Goal: Task Accomplishment & Management: Manage account settings

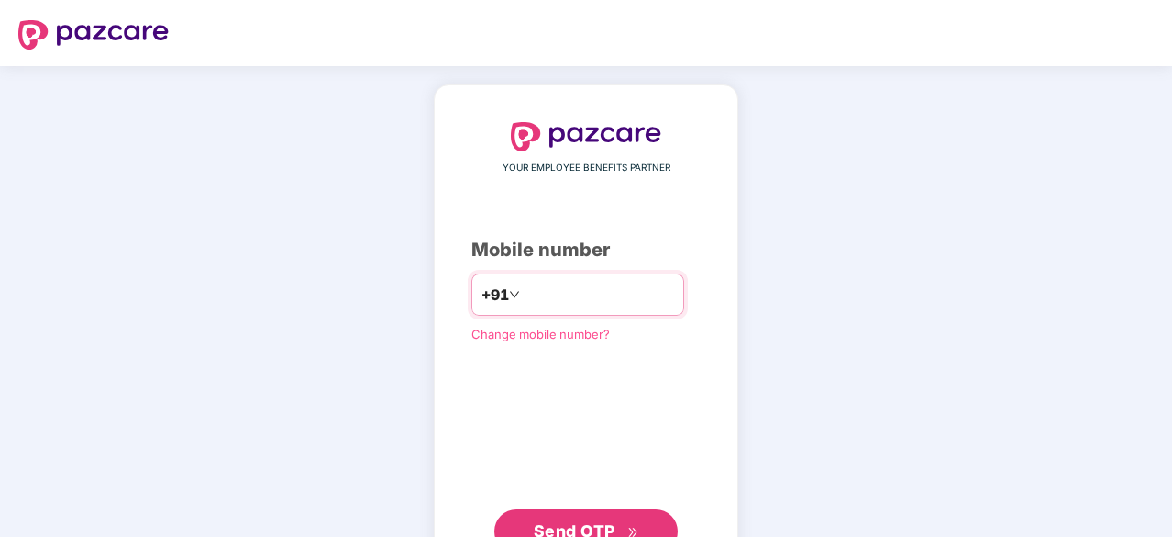
click at [582, 294] on input "number" at bounding box center [599, 294] width 150 height 29
type input "**********"
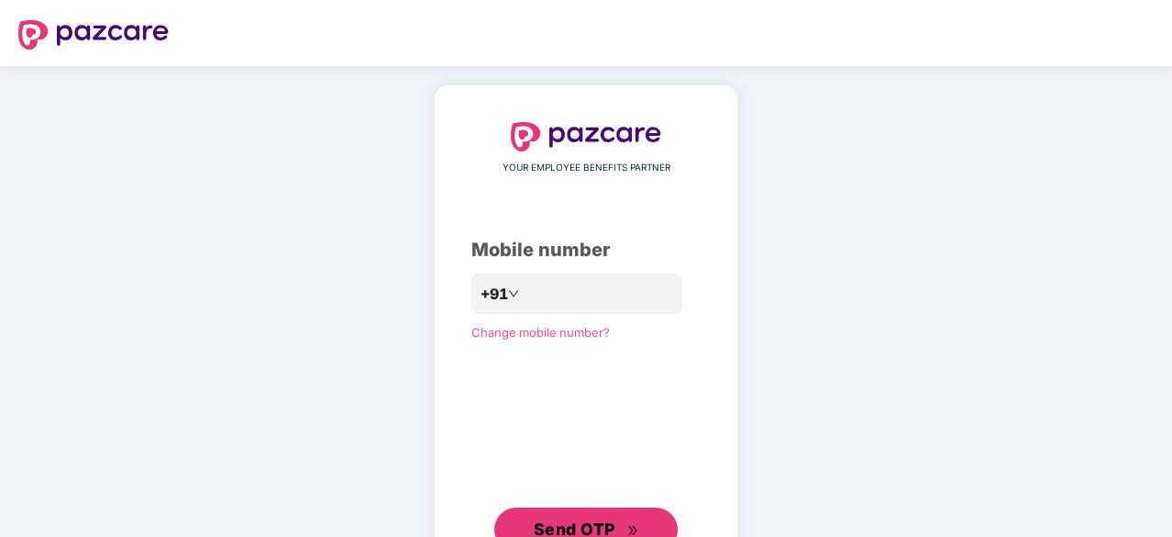
click at [573, 522] on span "Send OTP" at bounding box center [575, 528] width 82 height 19
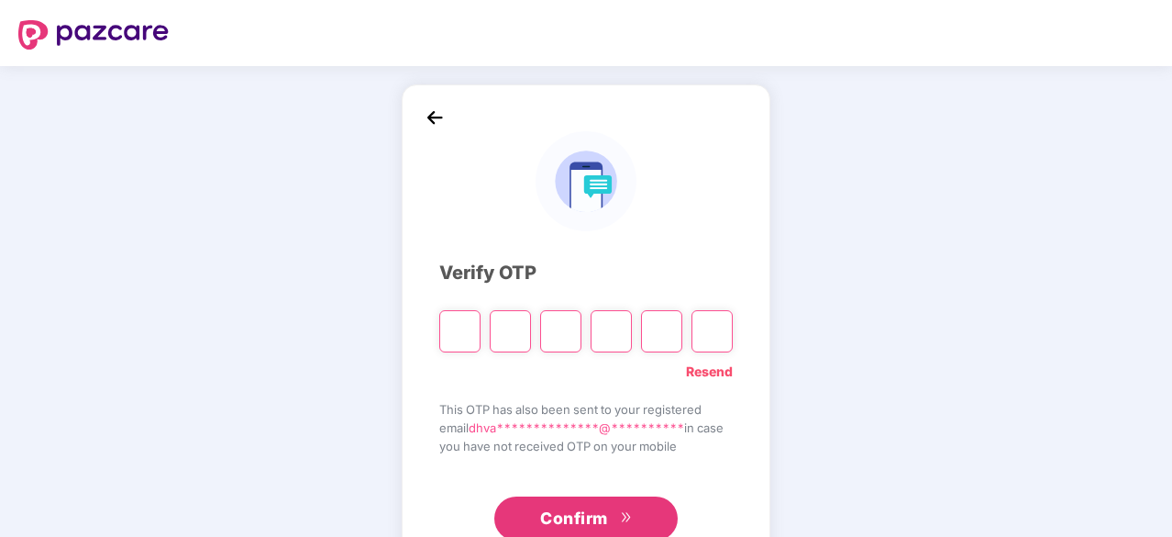
type input "*"
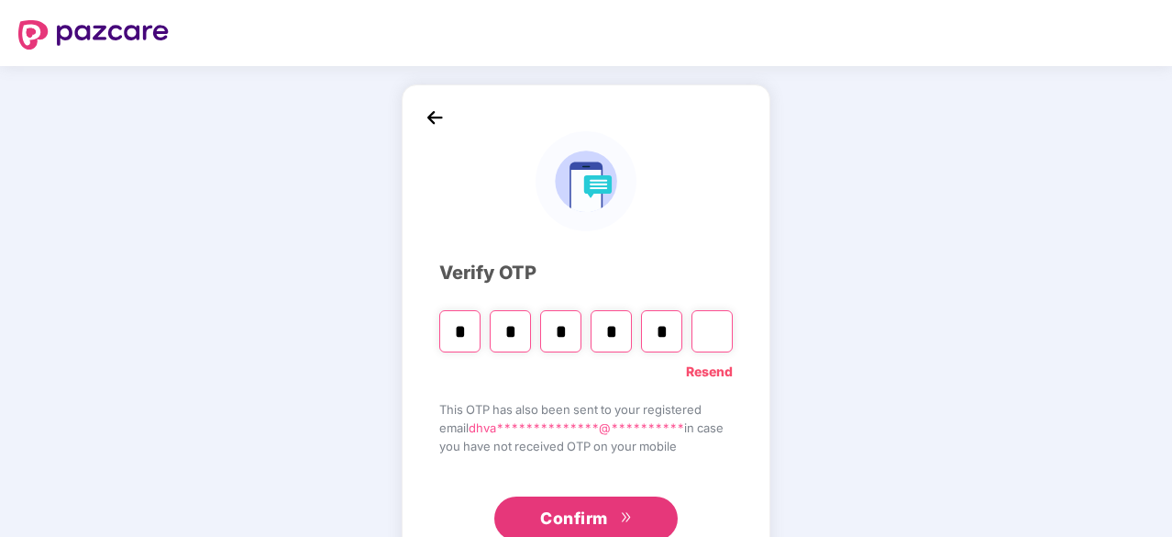
type input "*"
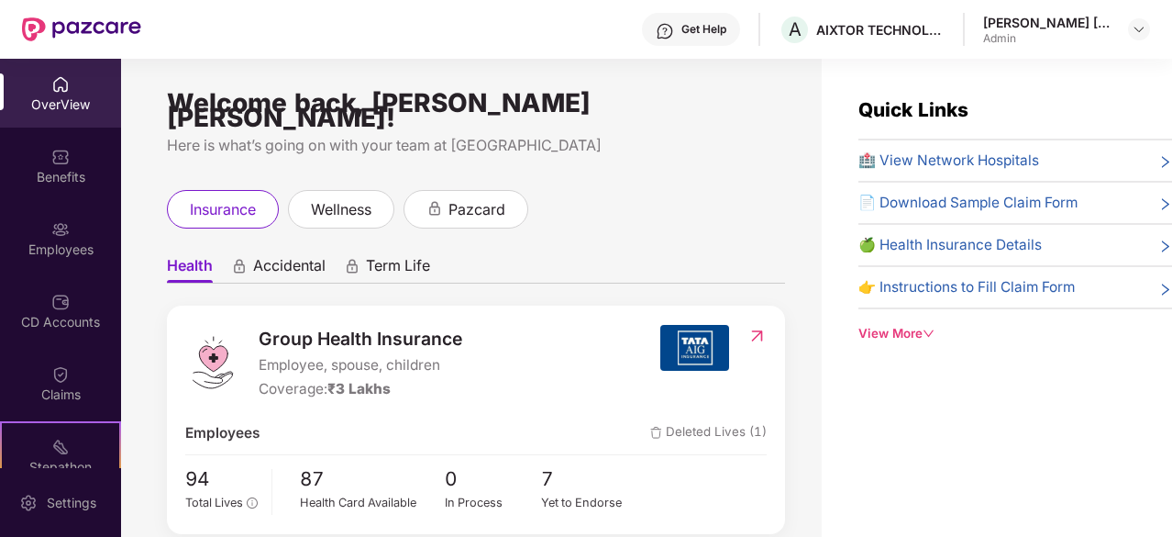
click at [41, 310] on div "CD Accounts" at bounding box center [60, 310] width 121 height 69
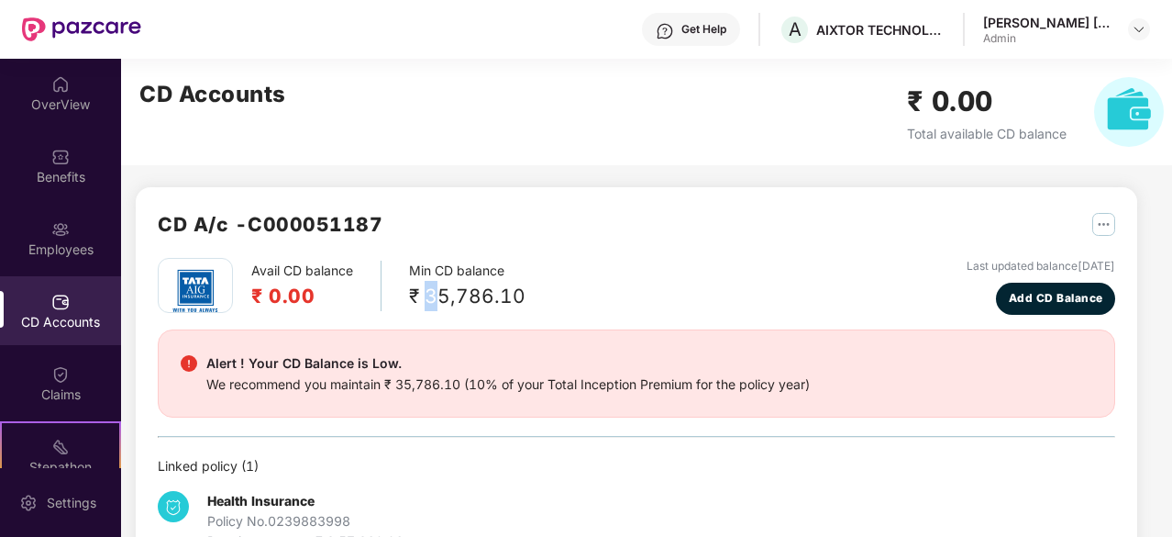
drag, startPoint x: 429, startPoint y: 296, endPoint x: 444, endPoint y: 298, distance: 14.8
click at [442, 298] on div "₹ 35,786.10" at bounding box center [467, 296] width 117 height 30
click at [551, 290] on div "Avail CD balance ₹ 0.00 Min CD balance ₹ 35,786.10 Last updated balance [DATE] …" at bounding box center [637, 286] width 958 height 57
drag, startPoint x: 446, startPoint y: 287, endPoint x: 528, endPoint y: 298, distance: 83.3
click at [528, 298] on div "Avail CD balance ₹ 0.00 Min CD balance ₹ 35,786.10 Last updated balance [DATE] …" at bounding box center [637, 286] width 958 height 57
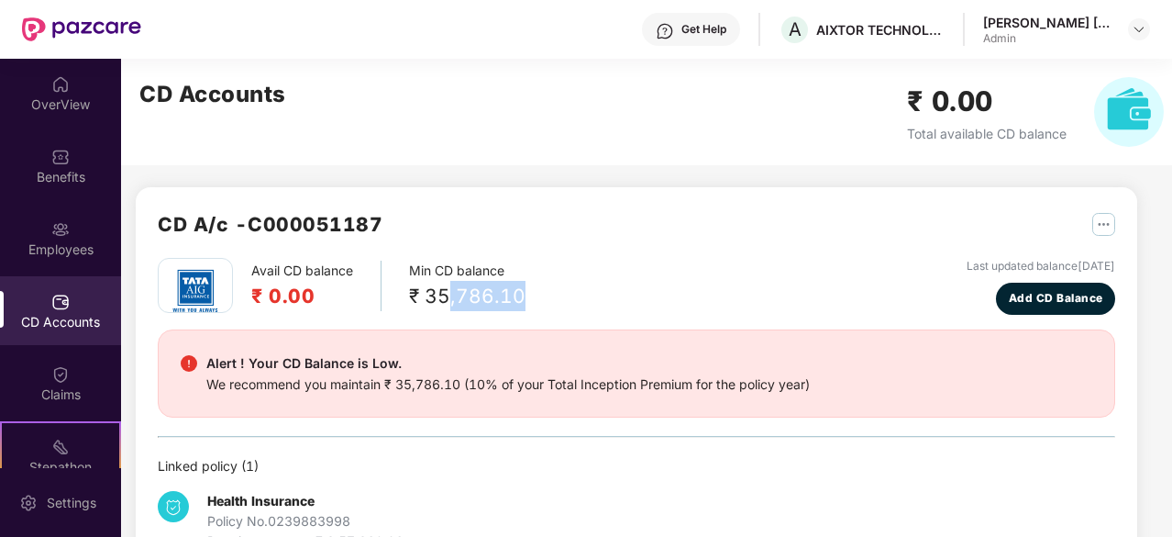
click at [528, 298] on div "Avail CD balance ₹ 0.00 Min CD balance ₹ 35,786.10 Last updated balance [DATE] …" at bounding box center [637, 286] width 958 height 57
click at [68, 235] on div "Employees" at bounding box center [60, 238] width 121 height 69
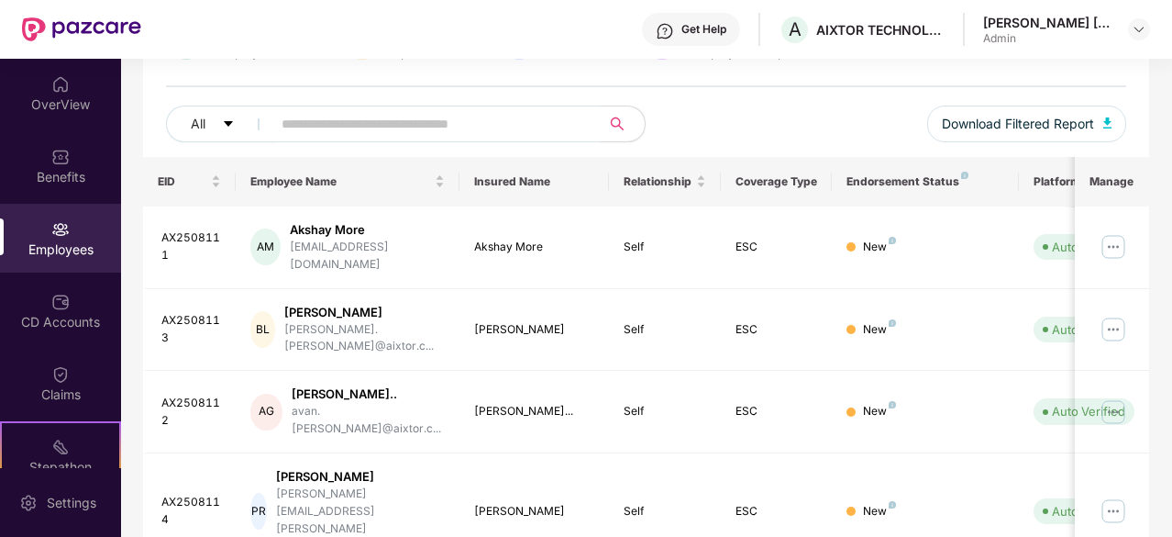
scroll to position [183, 0]
click at [46, 386] on div "Claims" at bounding box center [60, 394] width 121 height 18
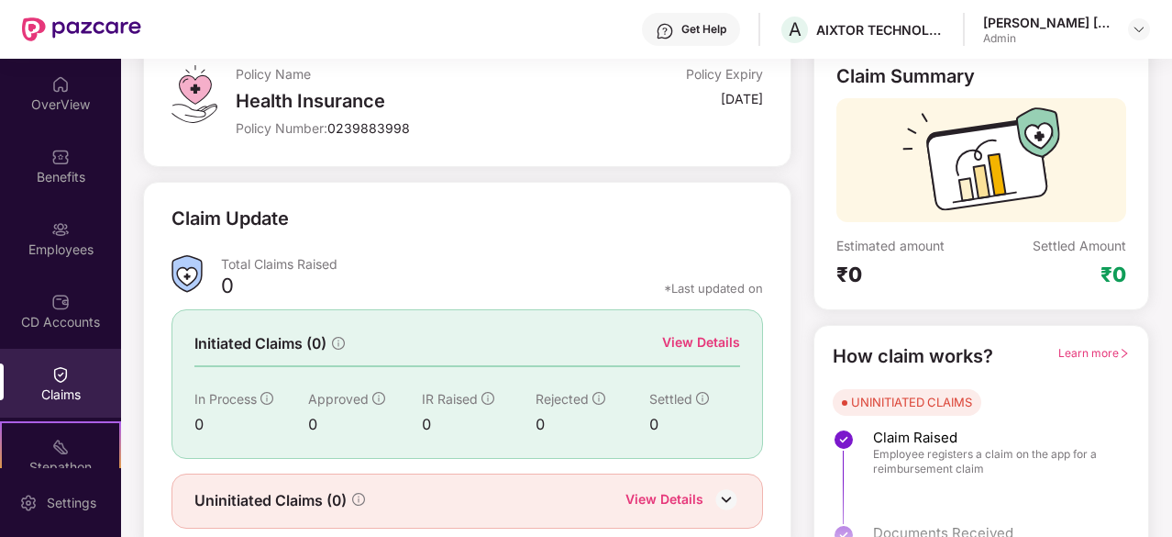
scroll to position [180, 0]
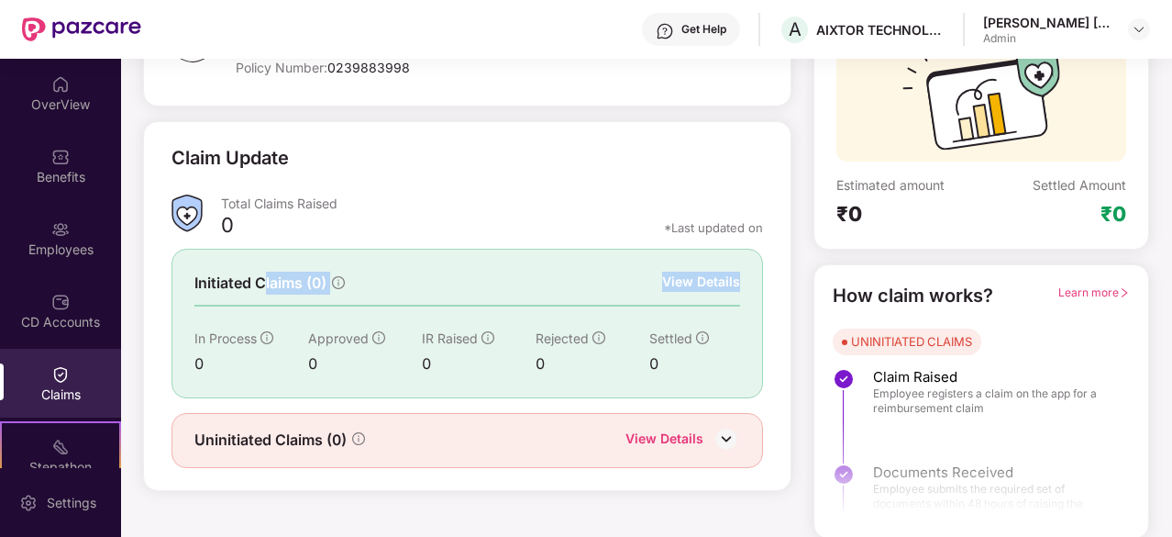
drag, startPoint x: 266, startPoint y: 282, endPoint x: 450, endPoint y: 319, distance: 187.3
click at [450, 304] on div "Initiated Claims (0) View Details In Process 0 Approved 0 IR Raised 0 Rejected …" at bounding box center [468, 323] width 592 height 149
click at [314, 360] on div "0" at bounding box center [365, 363] width 114 height 23
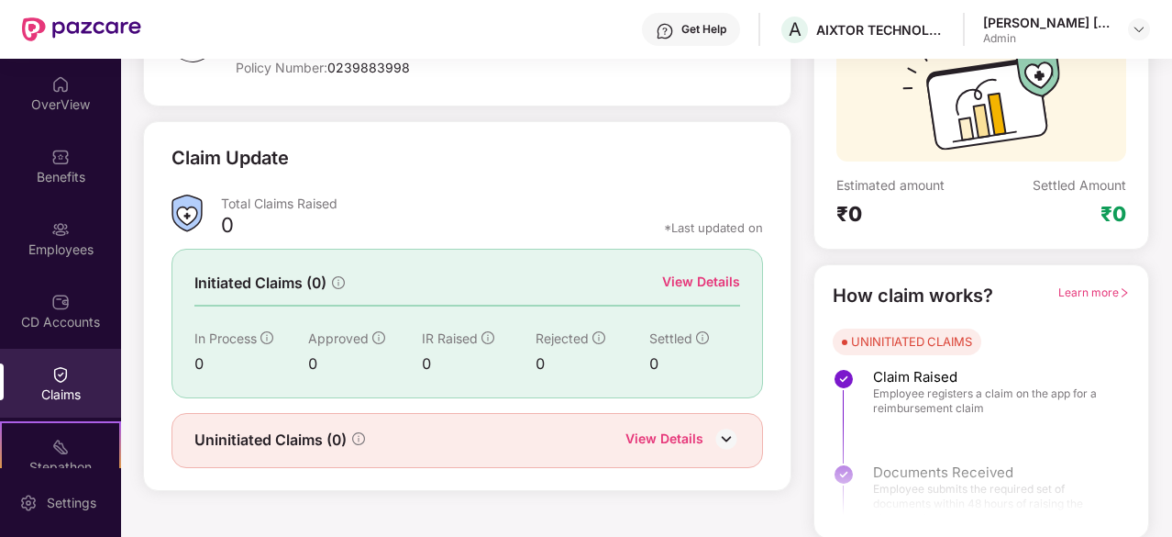
click at [550, 346] on div "Rejected 0" at bounding box center [593, 351] width 114 height 47
click at [683, 278] on div "View Details" at bounding box center [701, 282] width 78 height 20
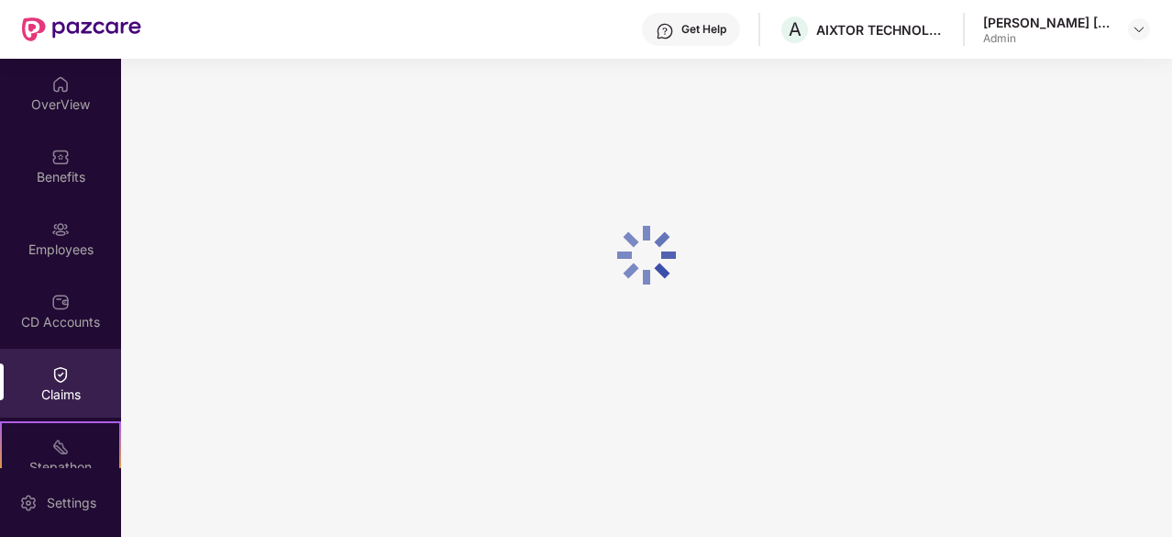
scroll to position [59, 0]
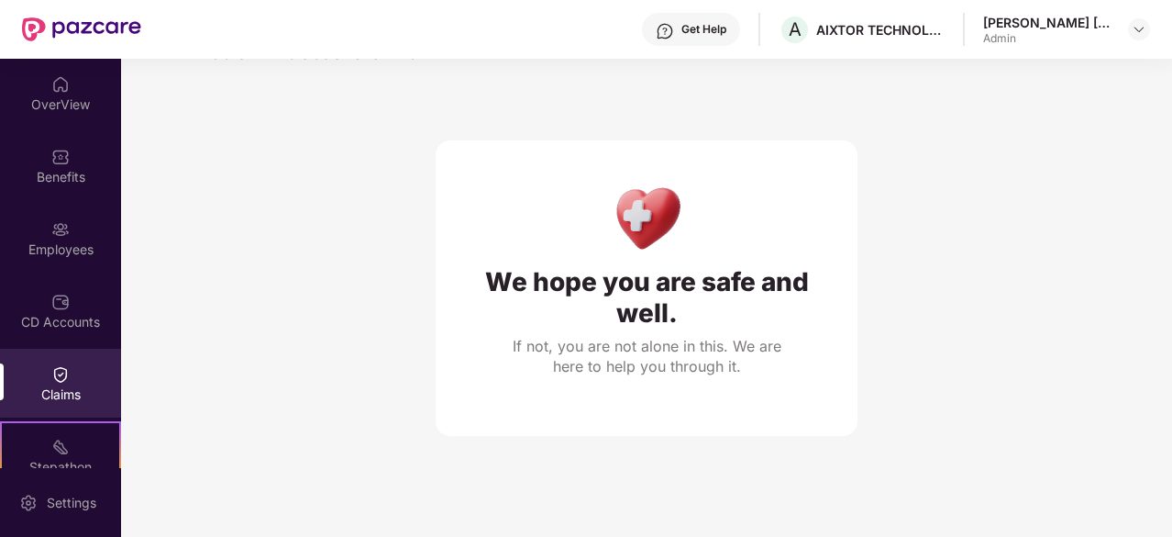
click at [59, 379] on img at bounding box center [60, 374] width 18 height 18
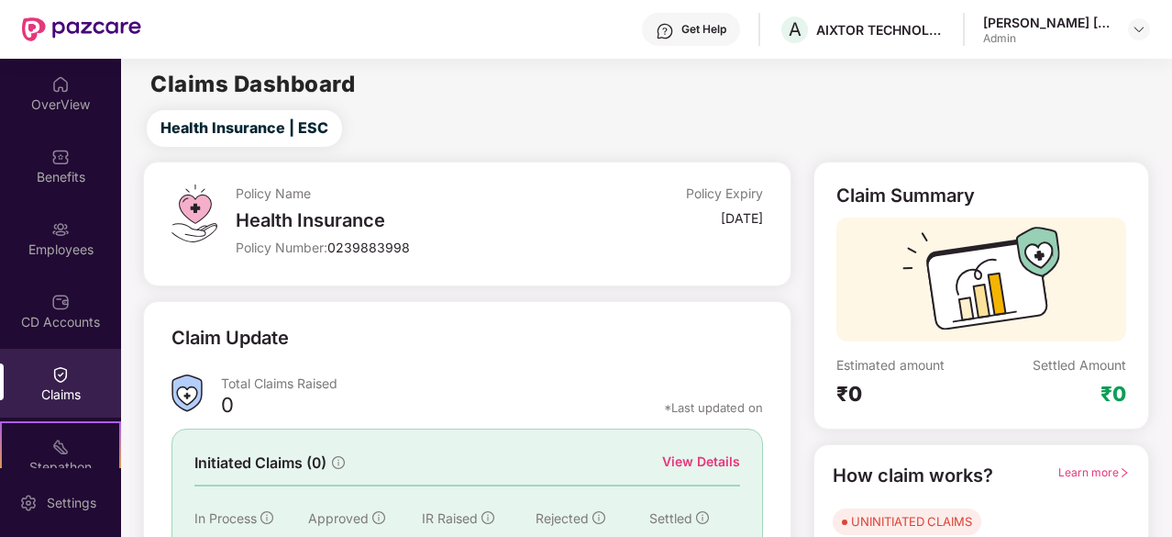
scroll to position [180, 0]
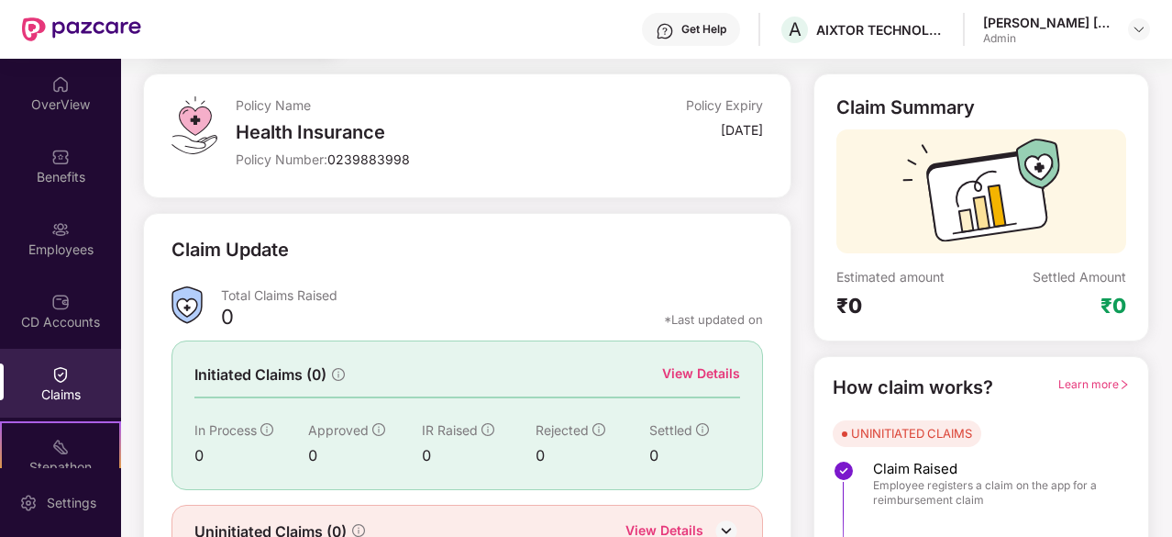
click at [51, 115] on div "OverView" at bounding box center [60, 93] width 121 height 69
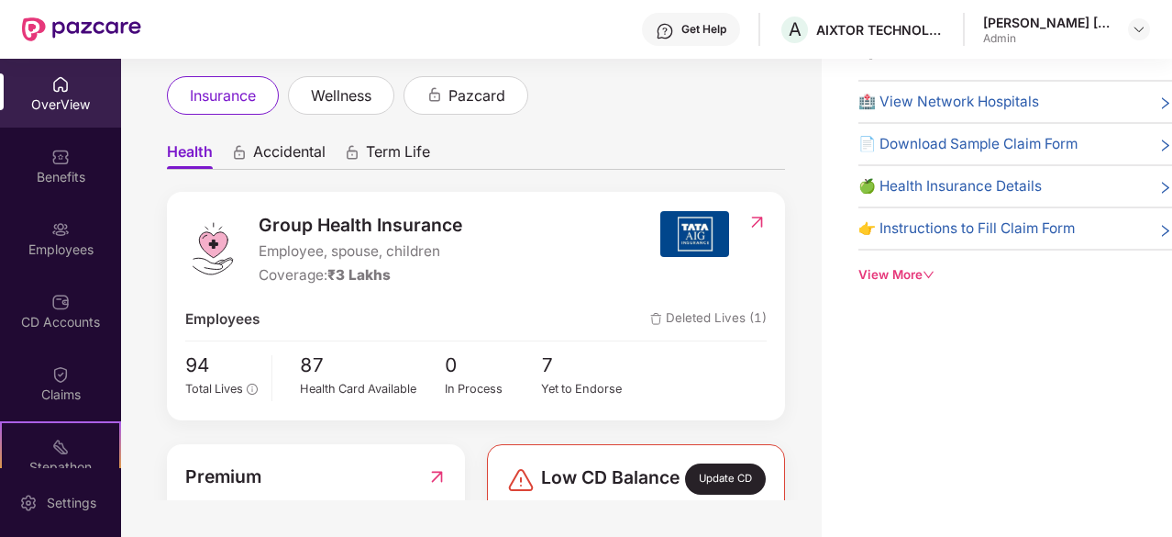
scroll to position [92, 0]
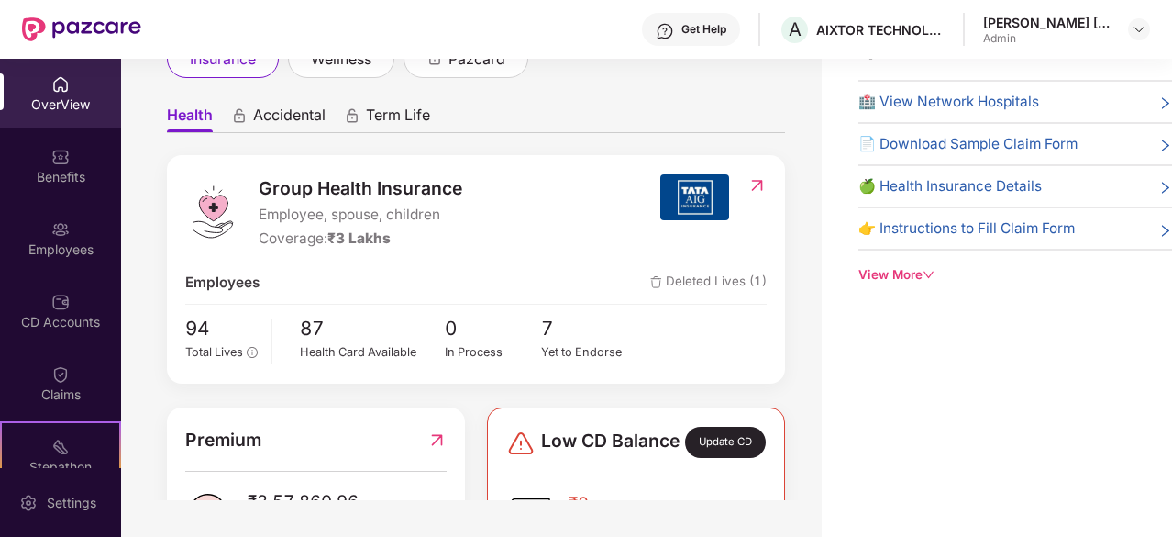
click at [580, 343] on div "Yet to Endorse" at bounding box center [589, 352] width 97 height 18
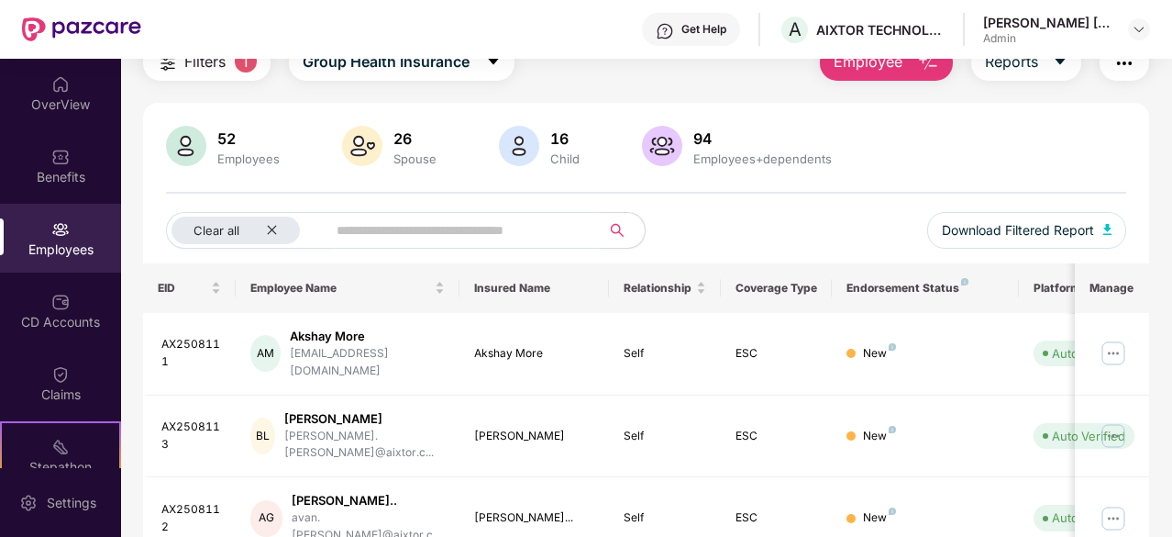
scroll to position [26, 0]
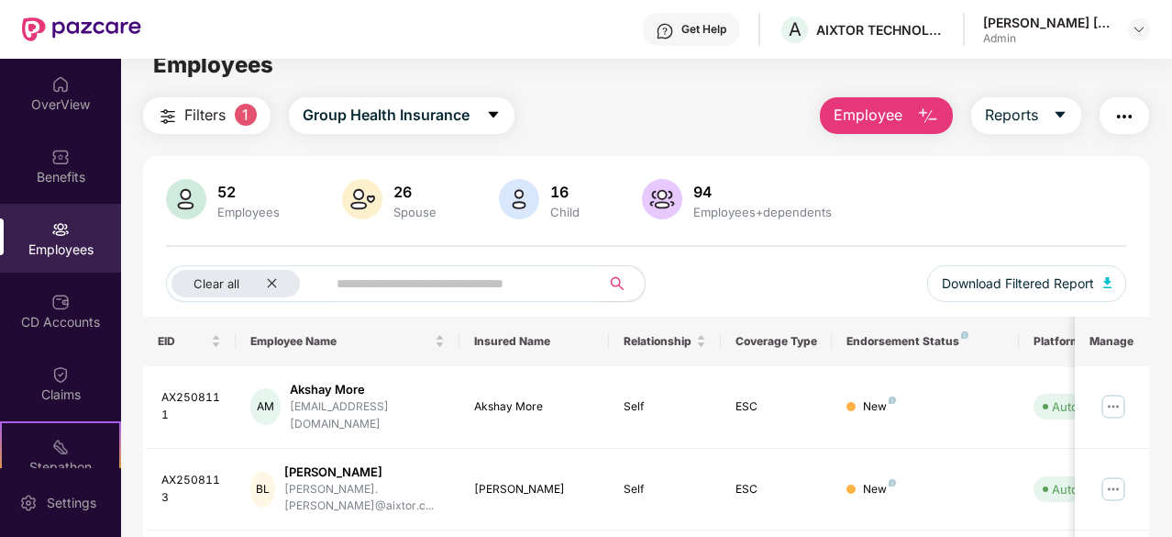
click at [42, 239] on div "Employees" at bounding box center [60, 238] width 121 height 69
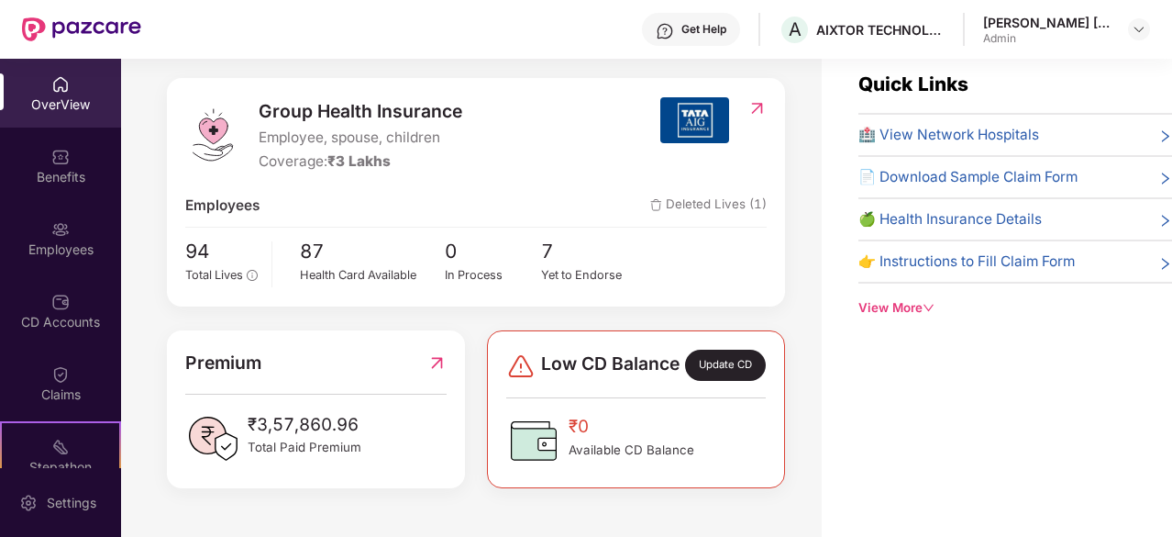
scroll to position [211, 0]
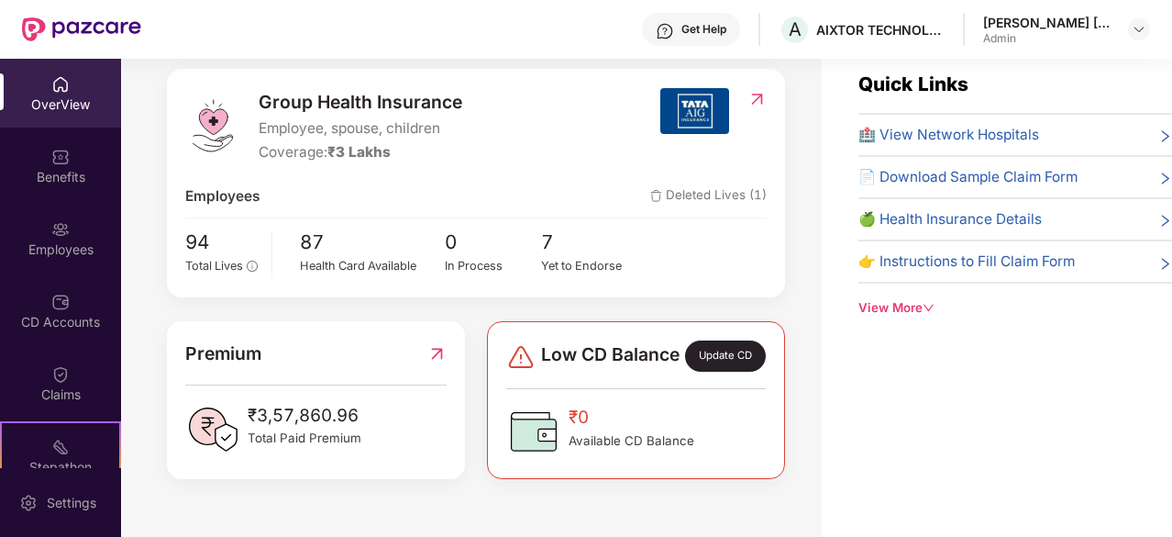
click at [339, 257] on div "Health Card Available" at bounding box center [372, 266] width 145 height 18
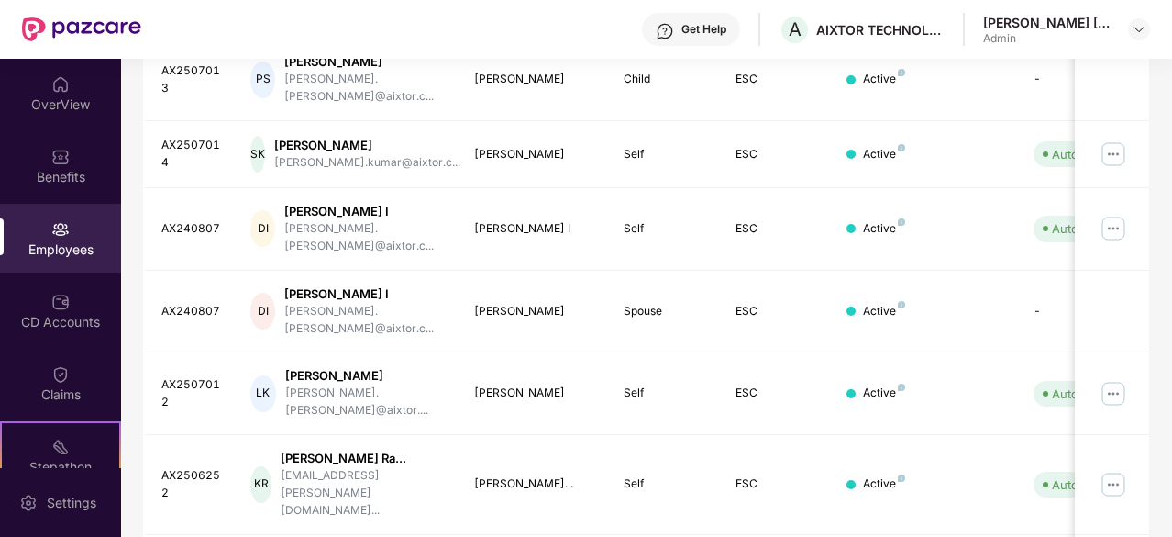
scroll to position [586, 0]
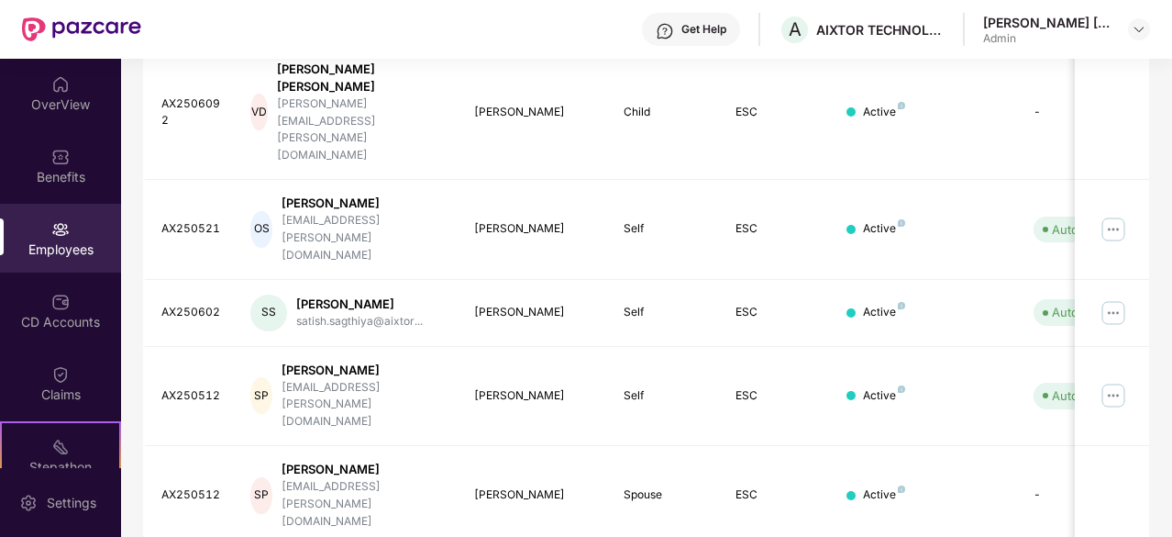
scroll to position [617, 0]
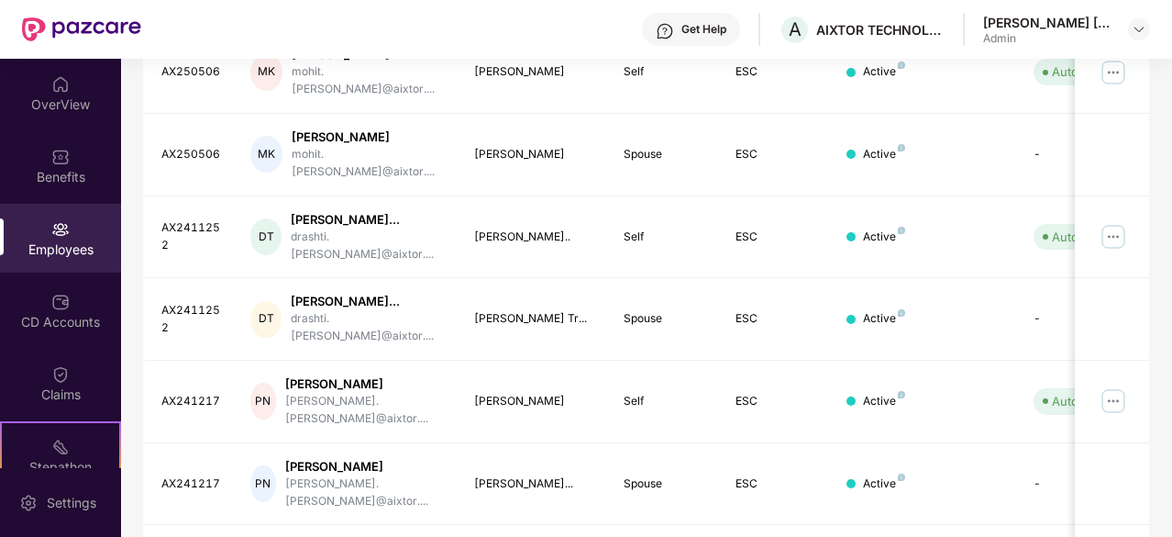
scroll to position [586, 0]
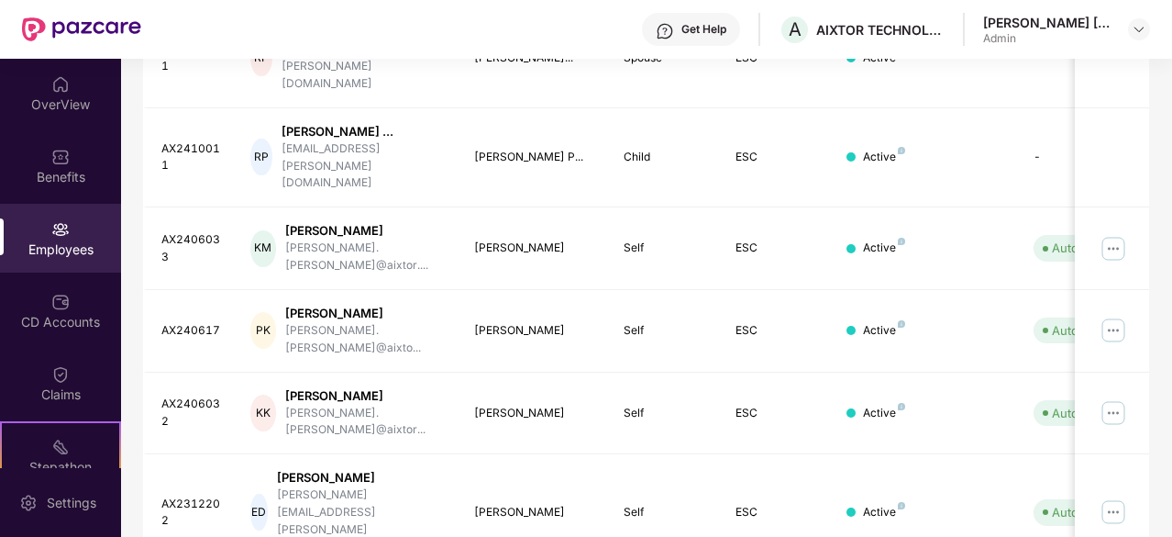
scroll to position [633, 0]
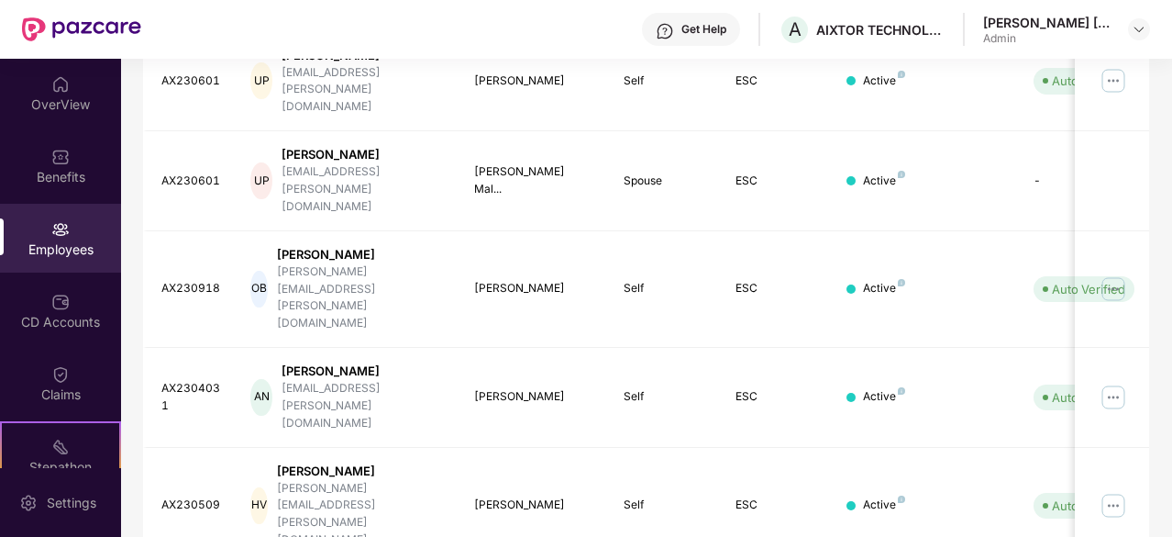
scroll to position [617, 0]
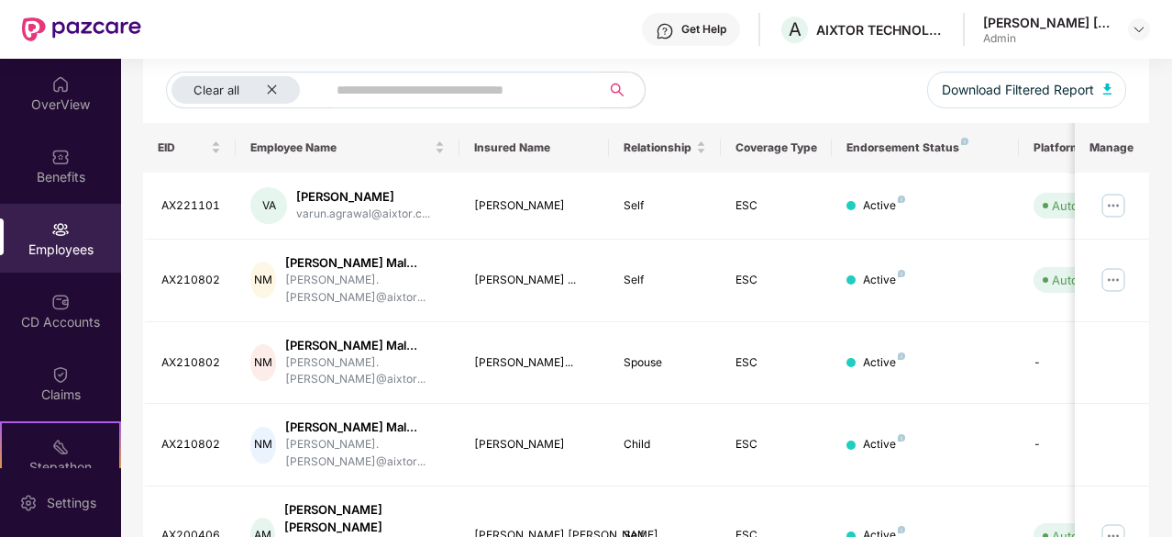
scroll to position [586, 0]
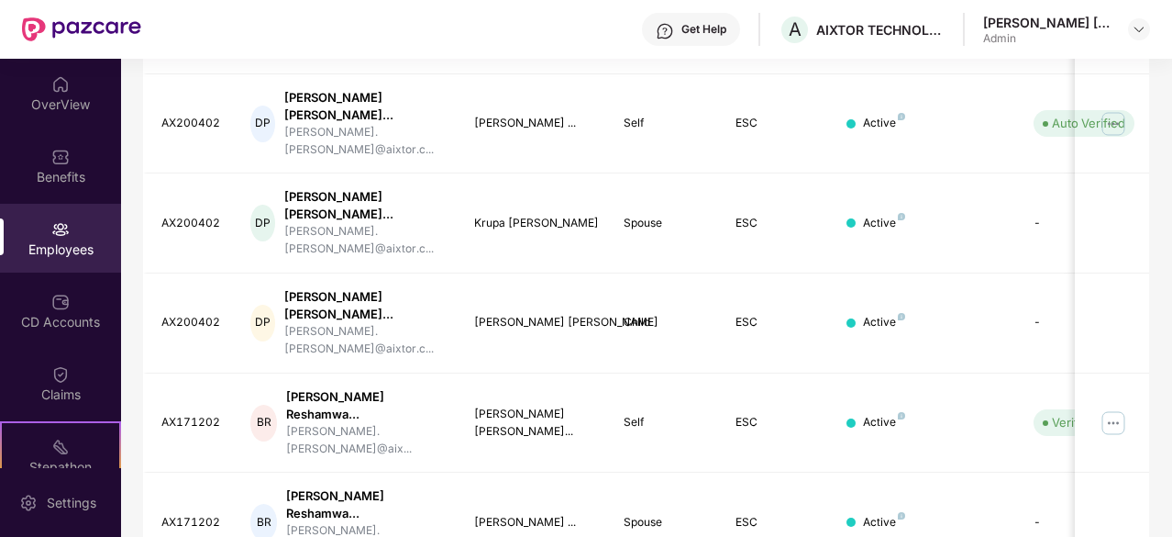
scroll to position [633, 0]
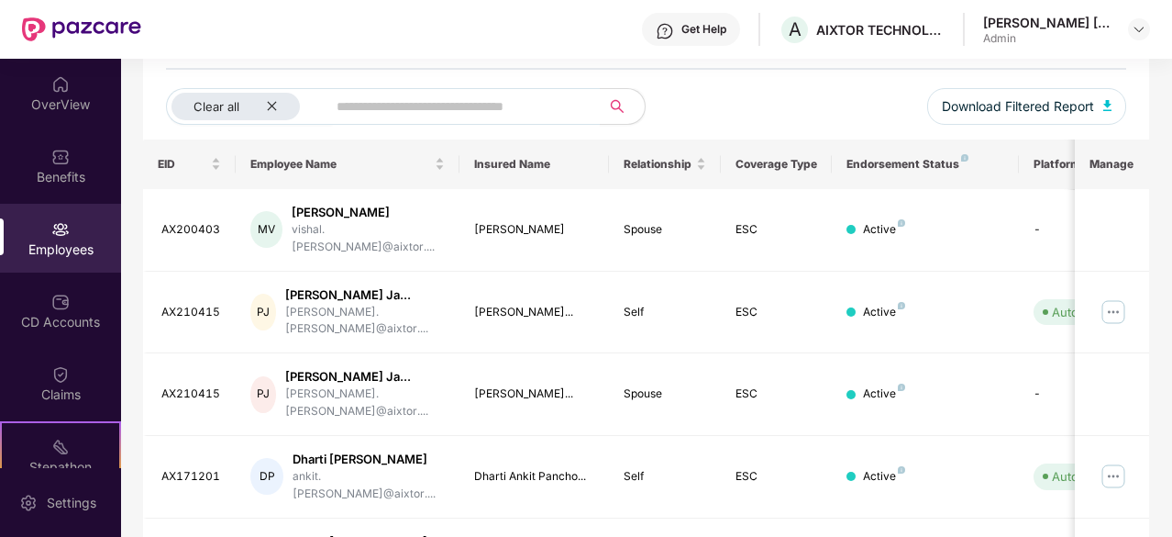
scroll to position [386, 0]
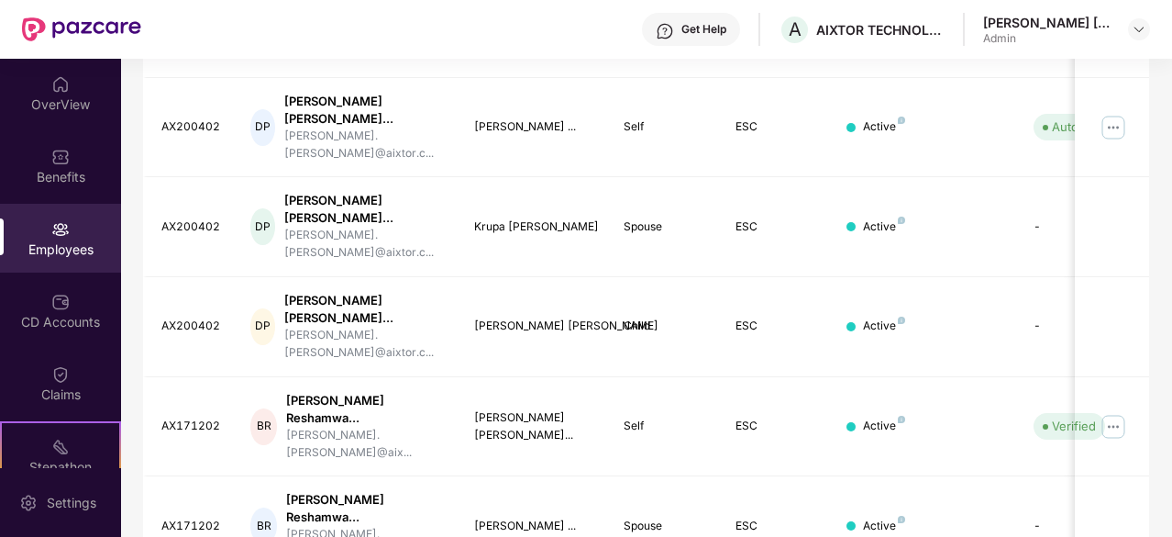
scroll to position [633, 0]
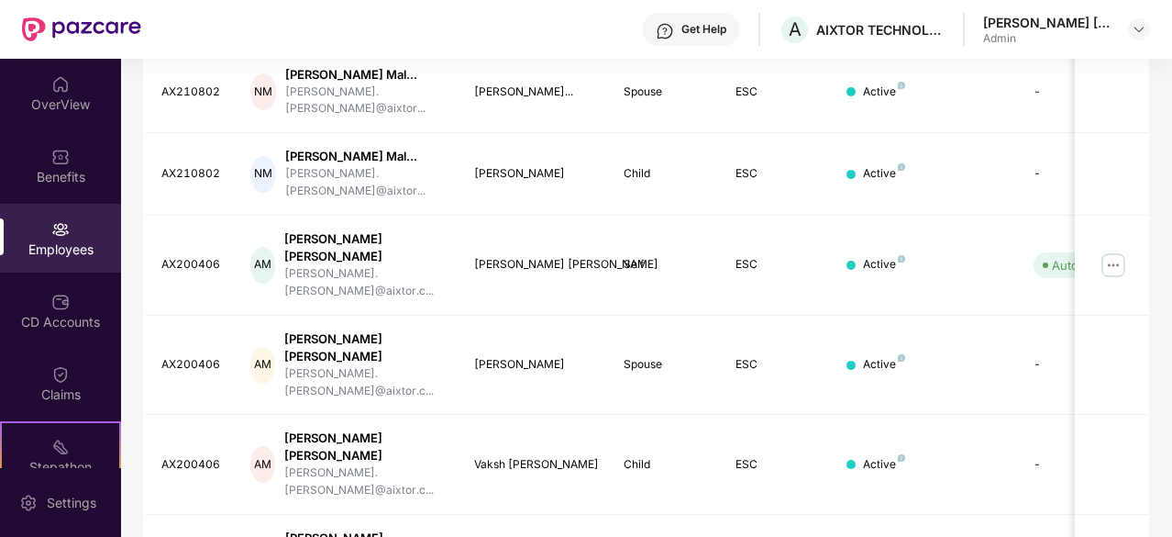
scroll to position [586, 0]
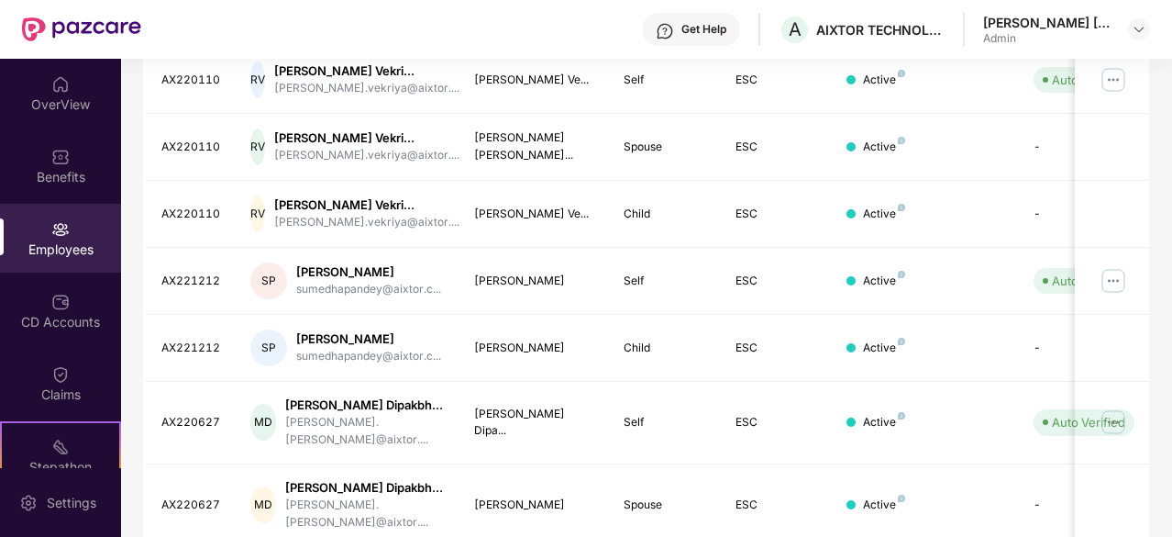
scroll to position [617, 0]
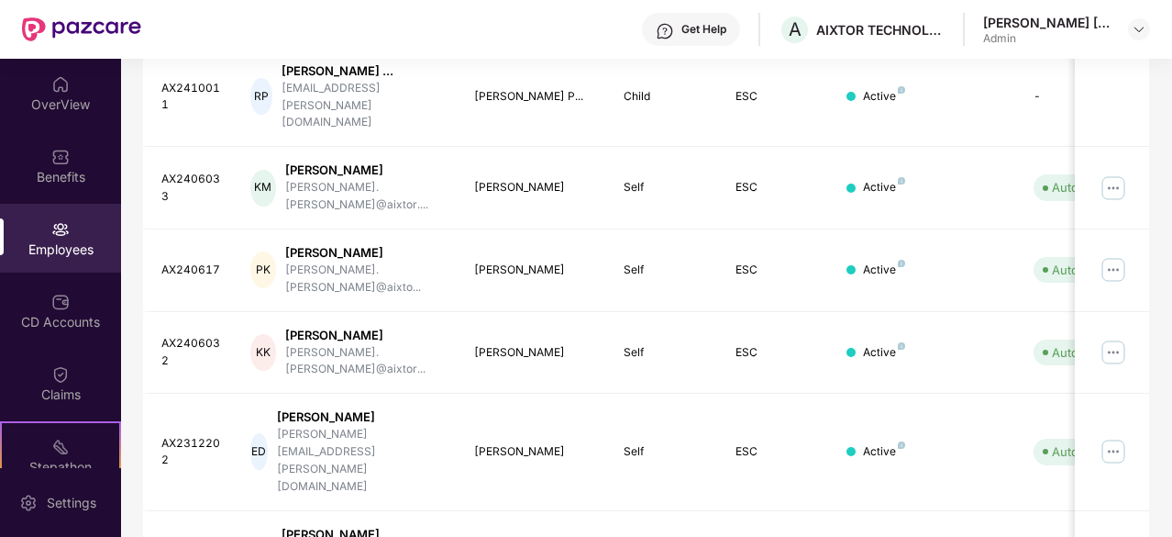
scroll to position [633, 0]
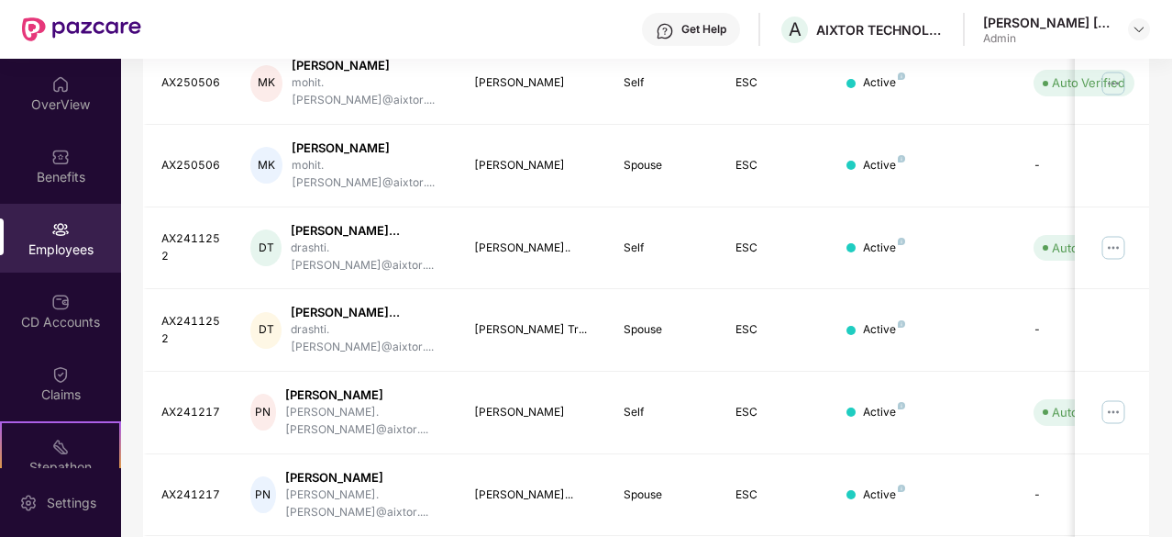
scroll to position [586, 0]
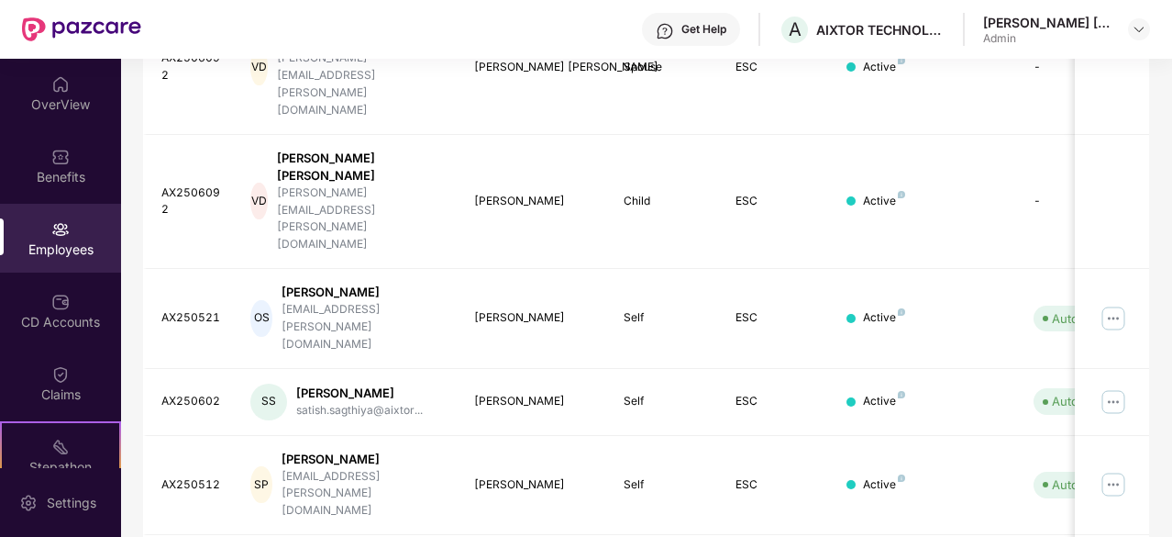
scroll to position [617, 0]
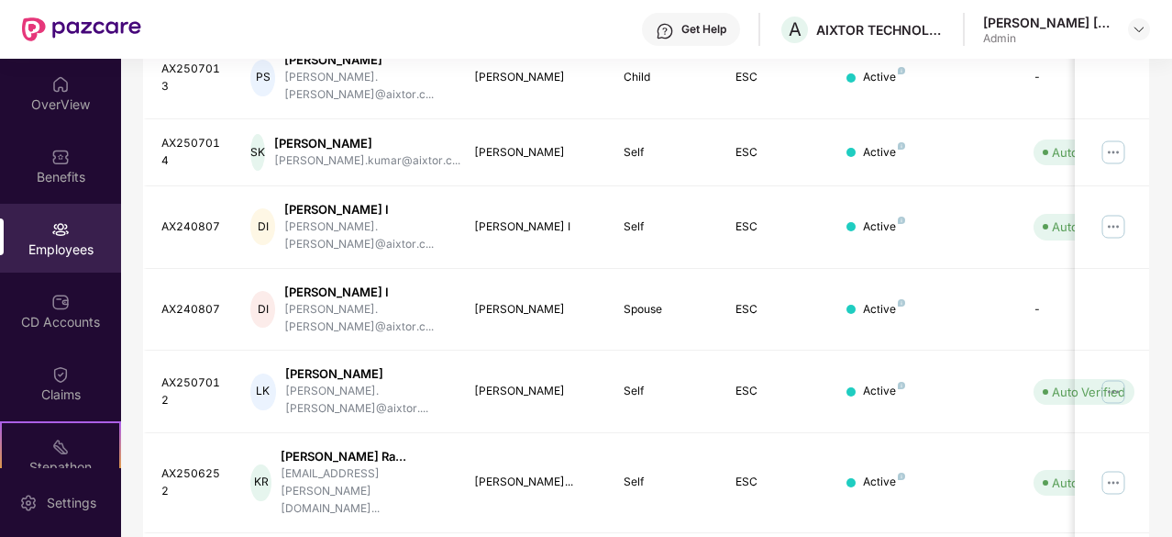
scroll to position [0, 0]
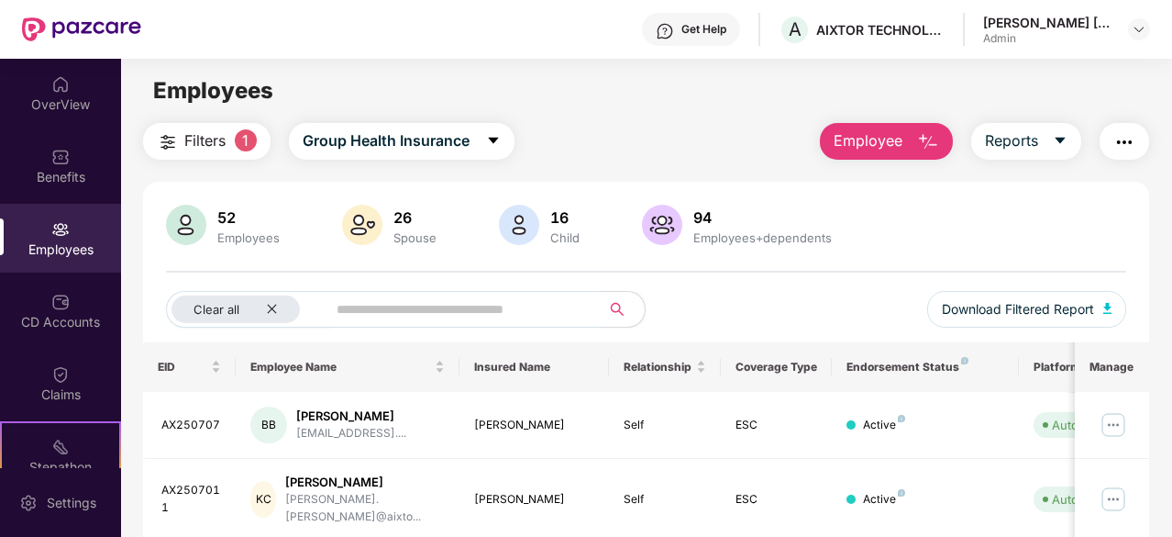
click at [517, 305] on input "text" at bounding box center [456, 309] width 239 height 28
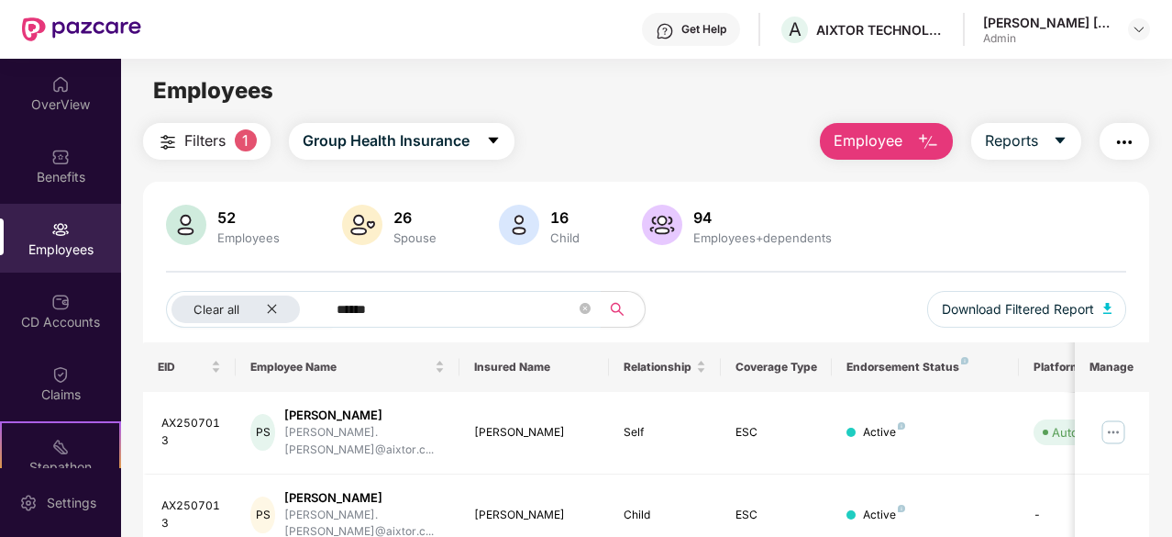
scroll to position [59, 0]
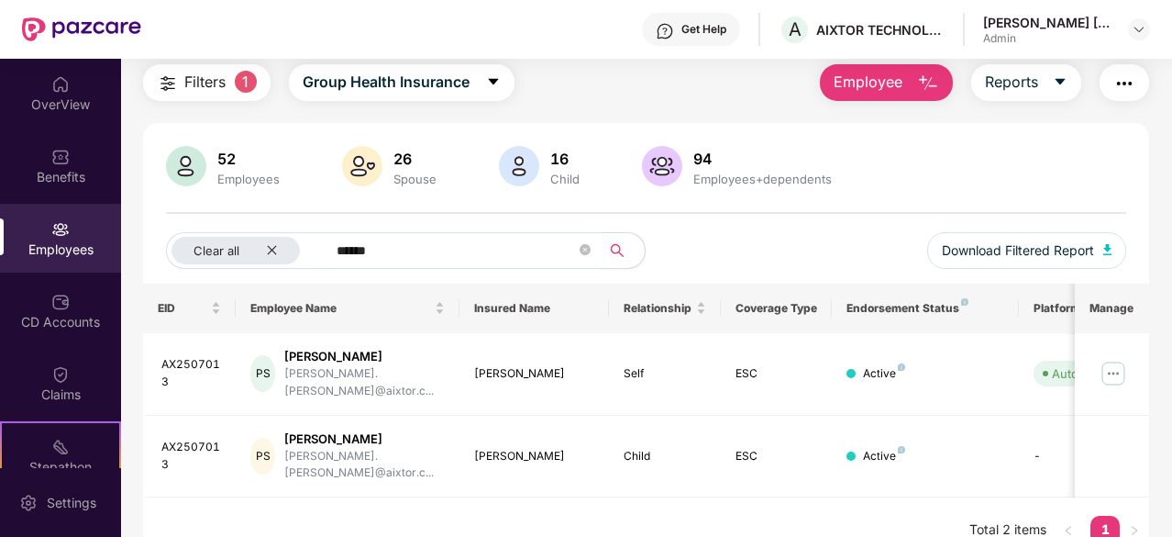
click at [350, 258] on input "******" at bounding box center [456, 251] width 239 height 28
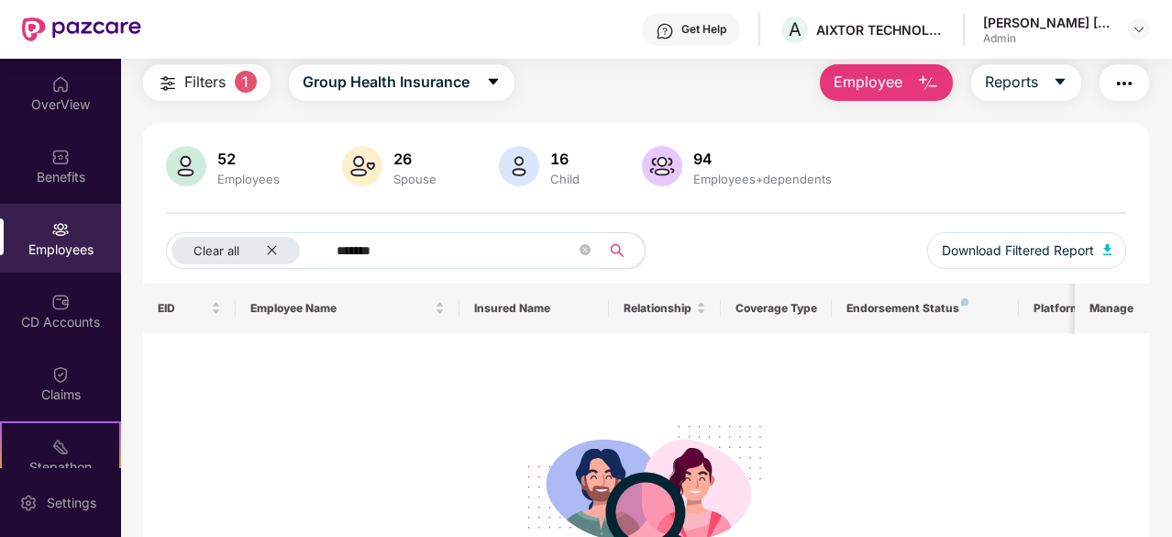
click at [350, 258] on input "*******" at bounding box center [456, 251] width 239 height 28
type input "*****"
click at [350, 258] on input "*****" at bounding box center [456, 251] width 239 height 28
